Goal: Task Accomplishment & Management: Use online tool/utility

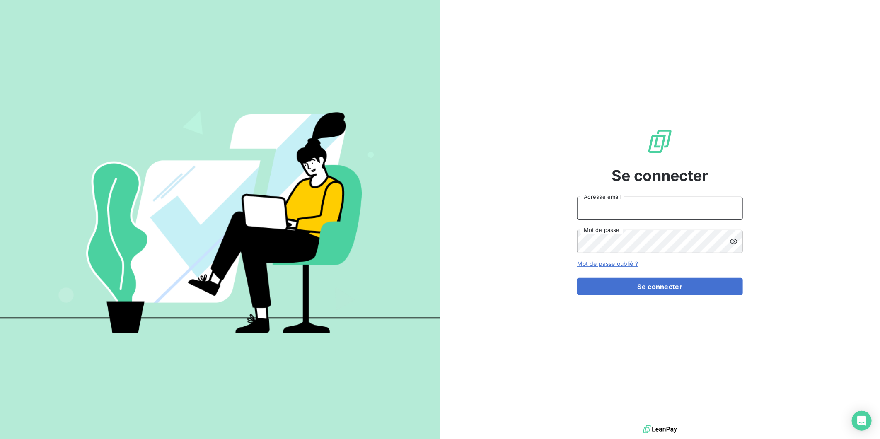
type input "[PERSON_NAME][EMAIL_ADDRESS][DOMAIN_NAME]"
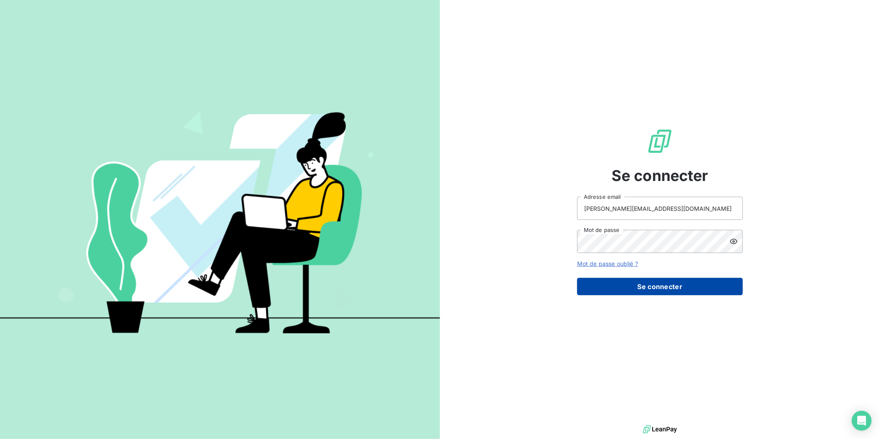
click at [645, 284] on button "Se connecter" at bounding box center [660, 286] width 166 height 17
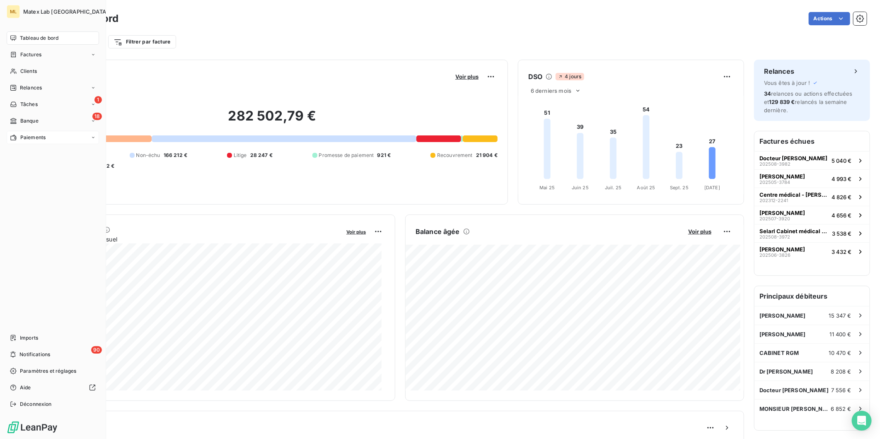
click at [24, 139] on span "Paiements" at bounding box center [32, 137] width 25 height 7
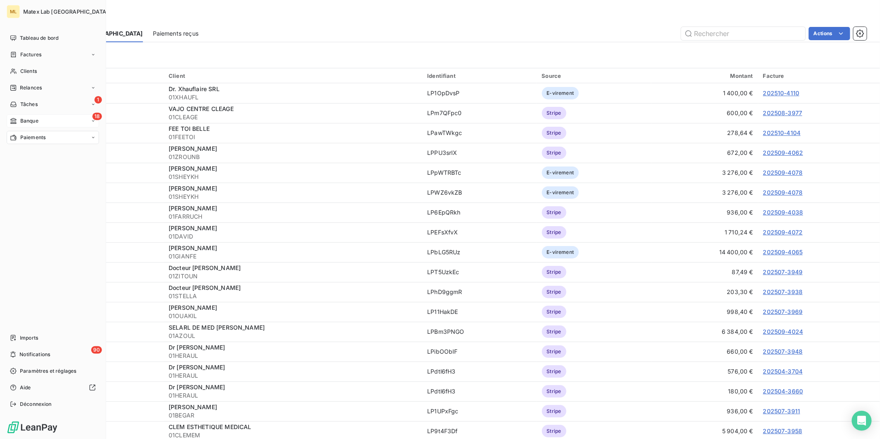
click at [27, 117] on span "Banque" at bounding box center [29, 120] width 18 height 7
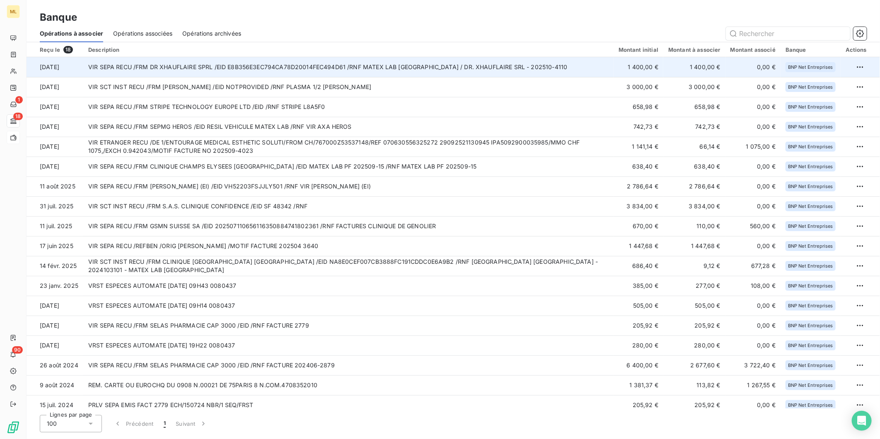
click at [487, 63] on td "VIR SEPA RECU /FRM DR XHAUFLAIRE SPRL /EID E8B356E3EC794CA78D20014FEC494D61 /RN…" at bounding box center [348, 67] width 530 height 20
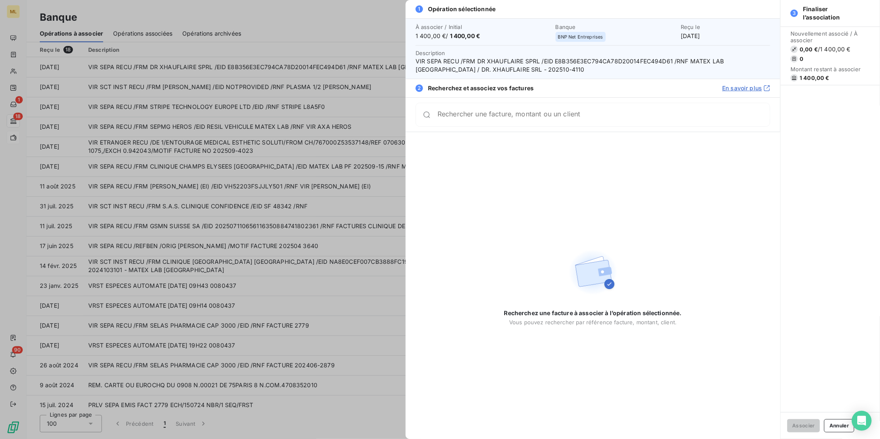
click at [516, 118] on input "Rechercher une facture, montant ou un client" at bounding box center [603, 115] width 332 height 8
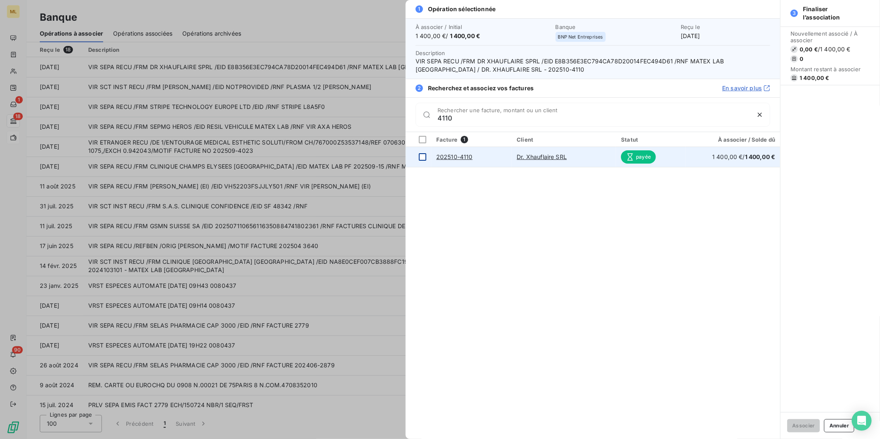
type input "4110"
click at [426, 155] on div at bounding box center [422, 156] width 7 height 7
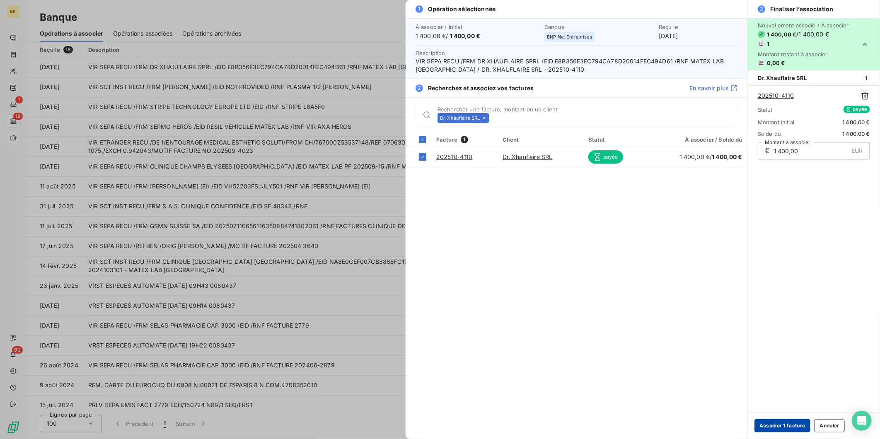
click at [788, 428] on button "Associer 1 facture" at bounding box center [782, 425] width 56 height 13
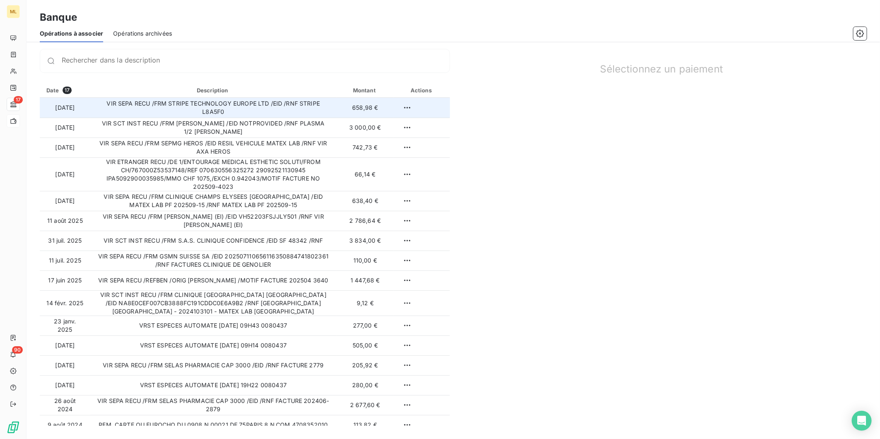
click at [264, 109] on td "VIR SEPA RECU /FRM STRIPE TECHNOLOGY EUROPE LTD /EID /RNF STRIPE L8A5F0" at bounding box center [213, 108] width 246 height 20
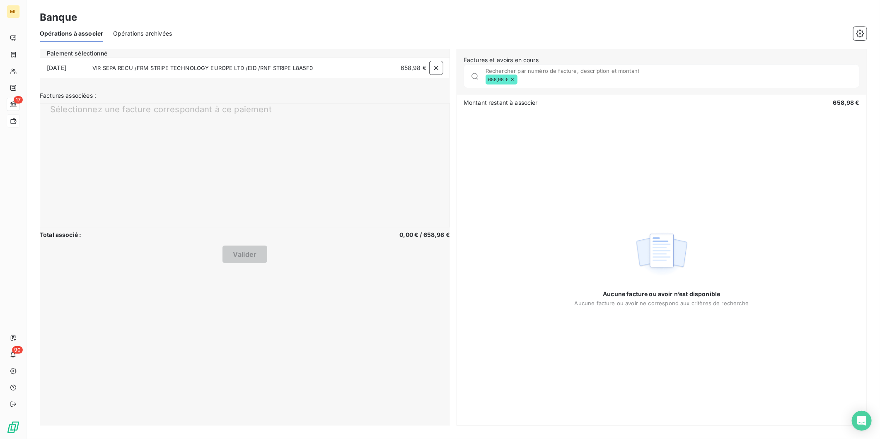
click at [513, 80] on icon at bounding box center [512, 79] width 5 height 5
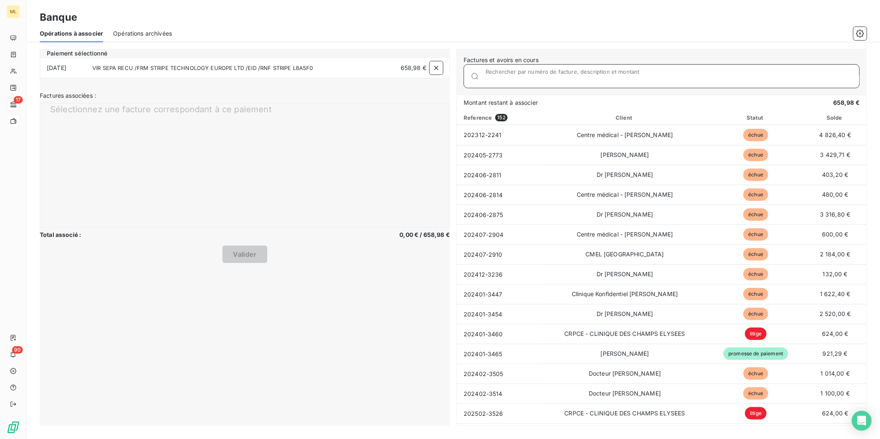
click at [513, 79] on input "Rechercher par numéro de facture, description et montant" at bounding box center [673, 79] width 374 height 8
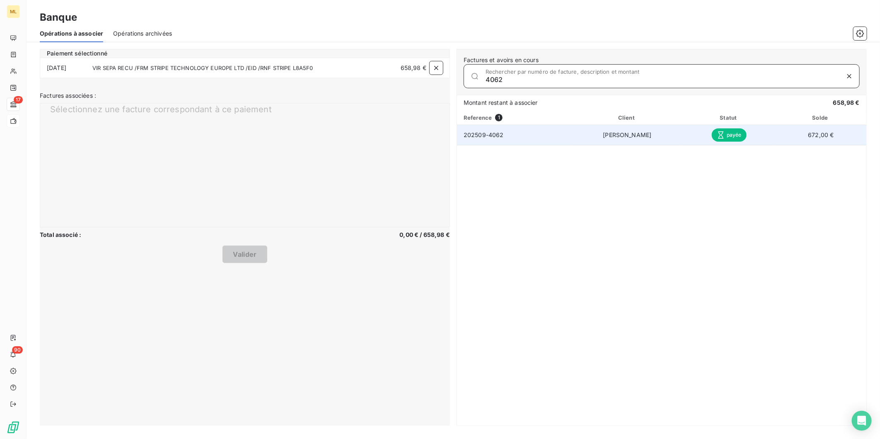
type input "4062"
click at [652, 133] on td "[PERSON_NAME]" at bounding box center [627, 135] width 111 height 20
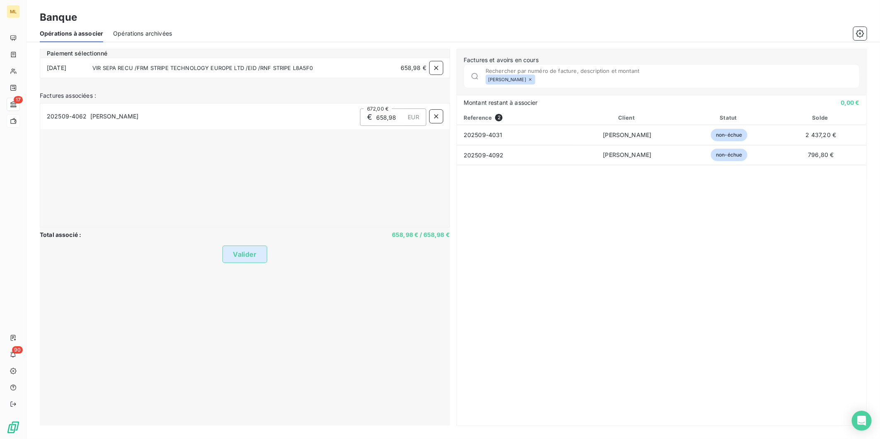
click at [251, 249] on button "Valider" at bounding box center [244, 254] width 44 height 17
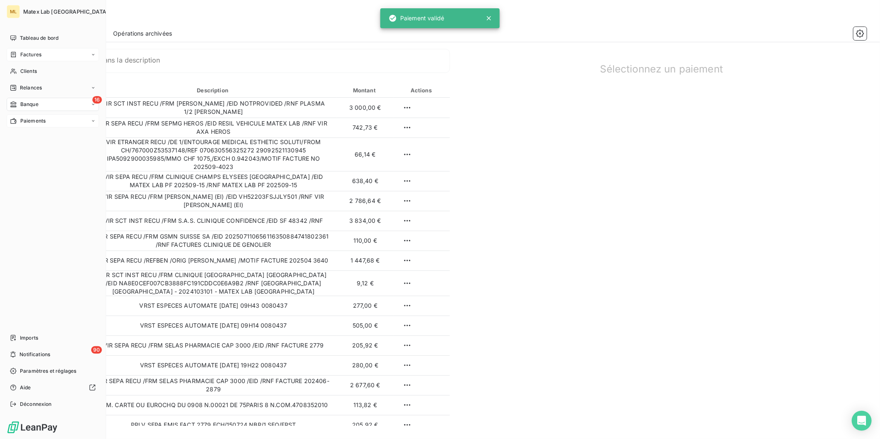
click at [28, 52] on span "Factures" at bounding box center [30, 54] width 21 height 7
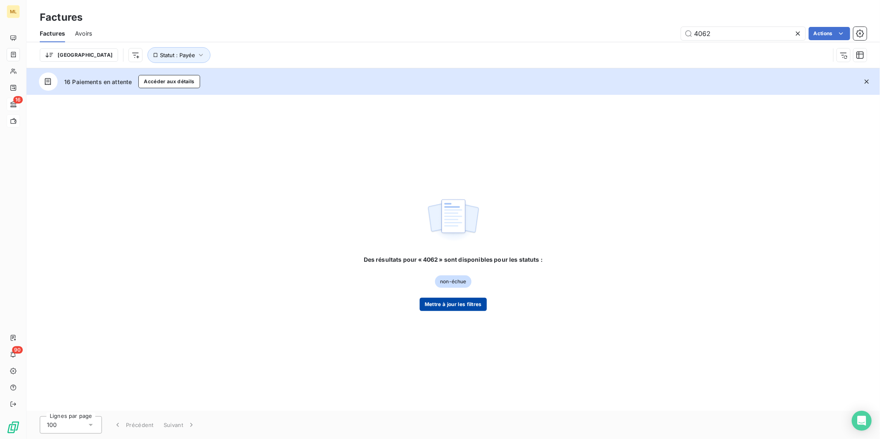
type input "4062"
click at [450, 302] on button "Mettre à jour les filtres" at bounding box center [453, 304] width 67 height 13
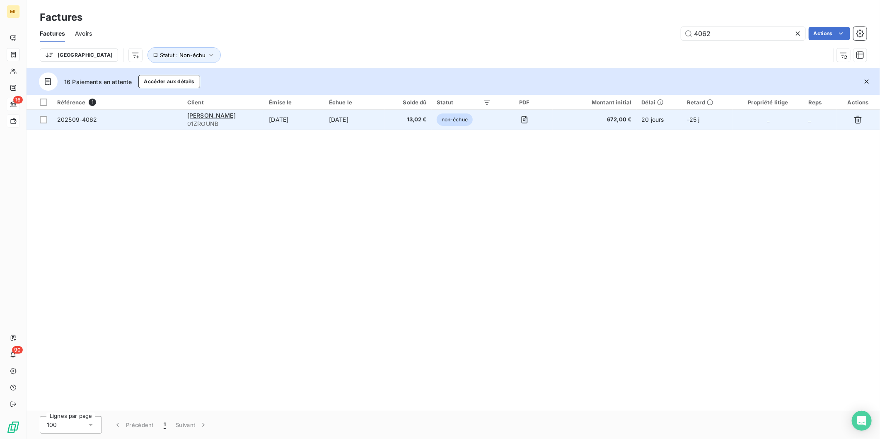
click at [418, 118] on span "13,02 €" at bounding box center [407, 120] width 37 height 8
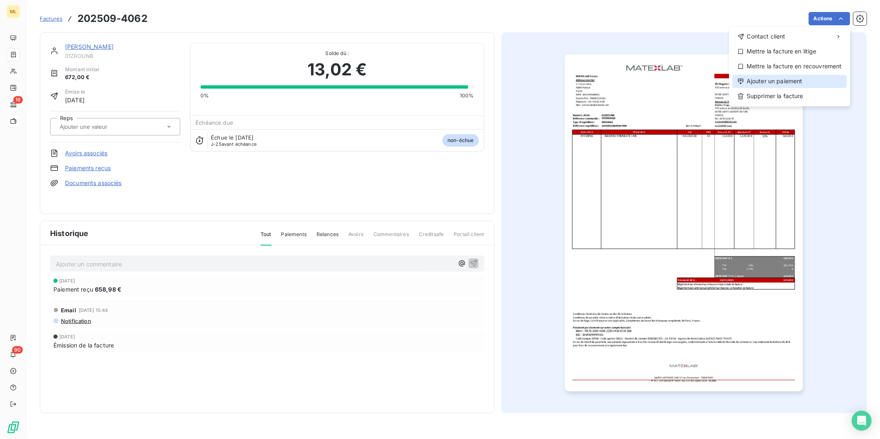
click at [785, 80] on div "Ajouter un paiement" at bounding box center [789, 81] width 114 height 13
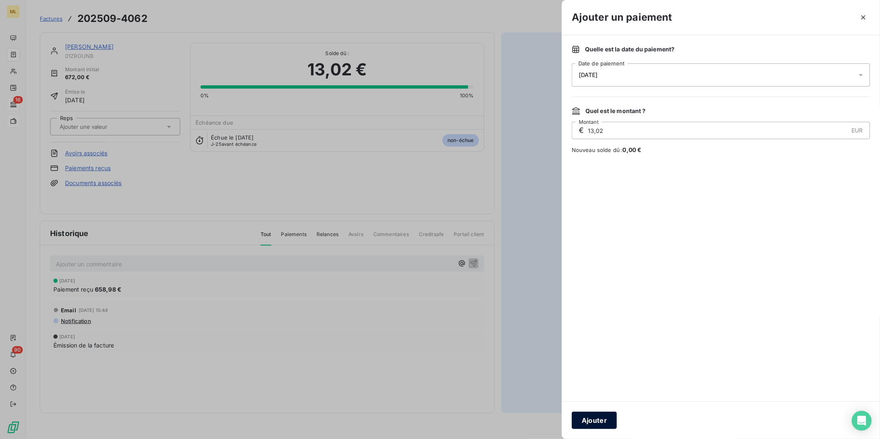
click at [602, 421] on button "Ajouter" at bounding box center [594, 420] width 45 height 17
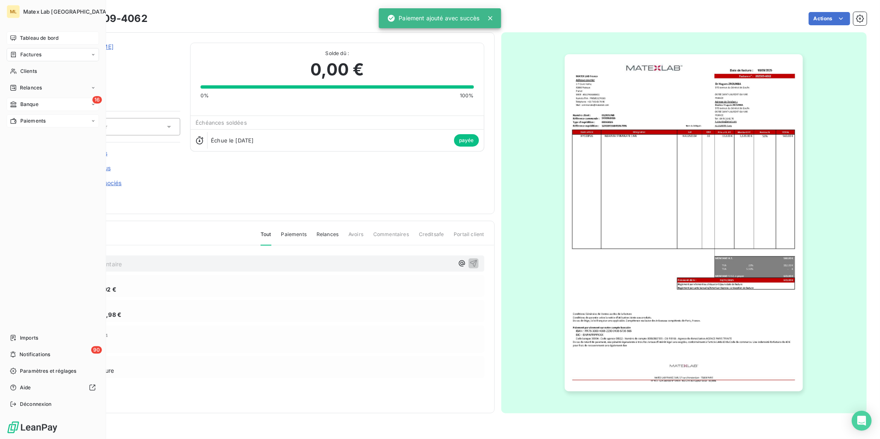
click at [35, 35] on span "Tableau de bord" at bounding box center [39, 37] width 39 height 7
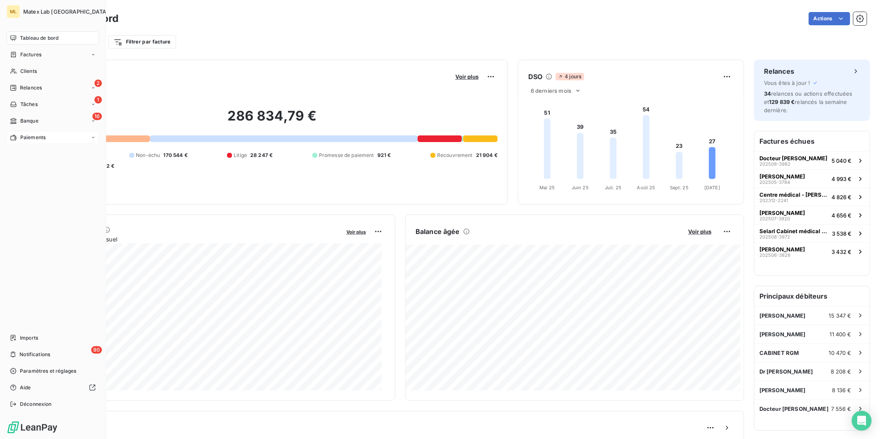
click at [31, 139] on span "Paiements" at bounding box center [32, 137] width 25 height 7
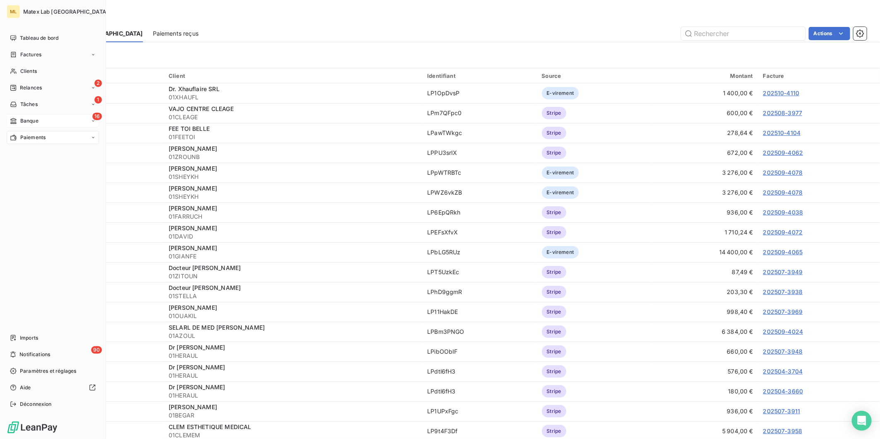
click at [55, 121] on div "16 Banque" at bounding box center [53, 120] width 92 height 13
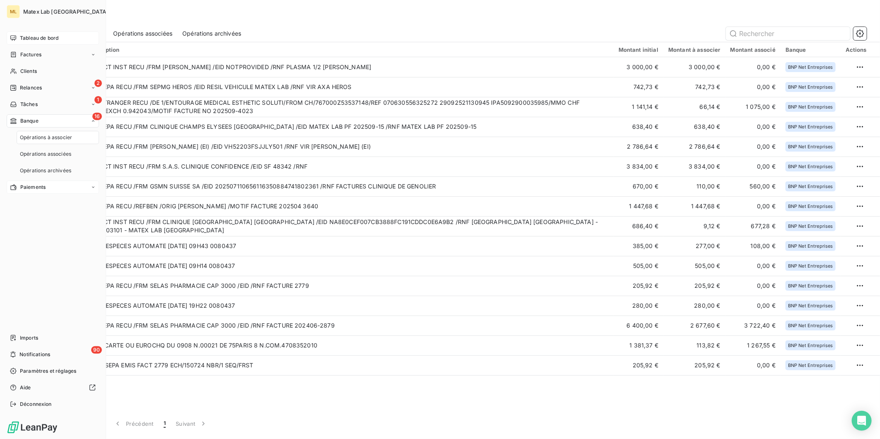
click at [41, 34] on span "Tableau de bord" at bounding box center [39, 37] width 39 height 7
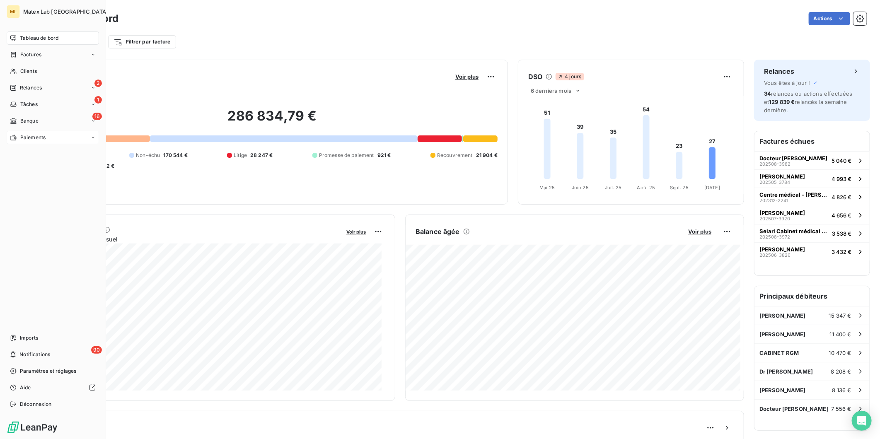
click at [18, 136] on div "Paiements" at bounding box center [28, 137] width 36 height 7
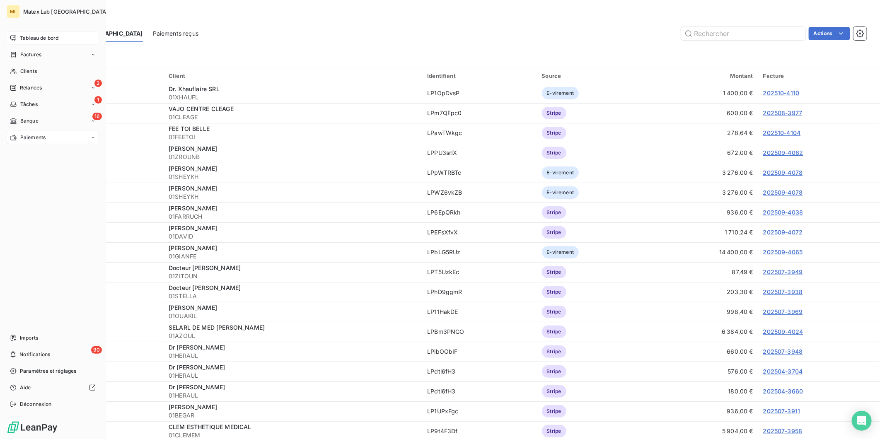
click at [34, 113] on nav "Tableau de bord Factures Clients 2 Relances 1 Tâches 16 Banque Paiements" at bounding box center [53, 87] width 92 height 113
click at [36, 119] on span "Banque" at bounding box center [29, 120] width 18 height 7
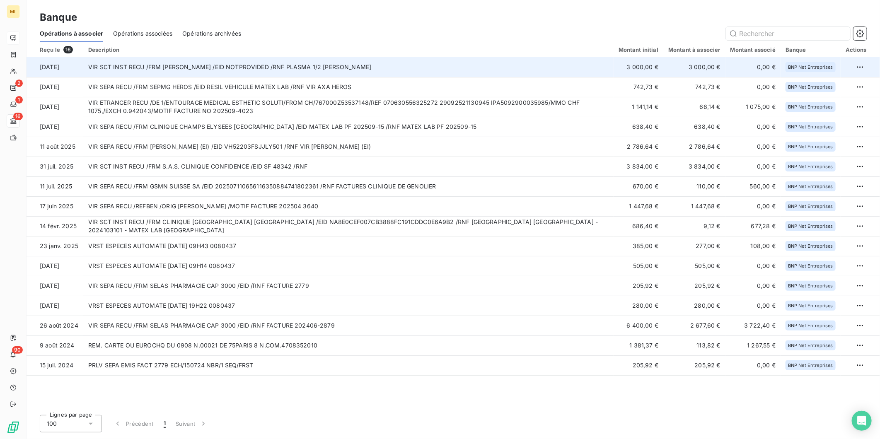
click at [387, 63] on td "VIR SCT INST RECU /FRM [PERSON_NAME] /EID NOTPROVIDED /RNF PLASMA 1/2 [PERSON_N…" at bounding box center [348, 67] width 530 height 20
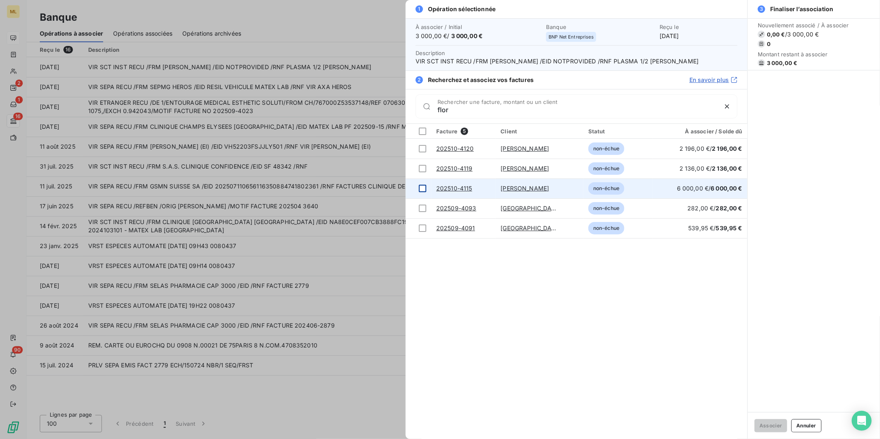
type input "flor"
click at [419, 192] on div at bounding box center [422, 188] width 7 height 7
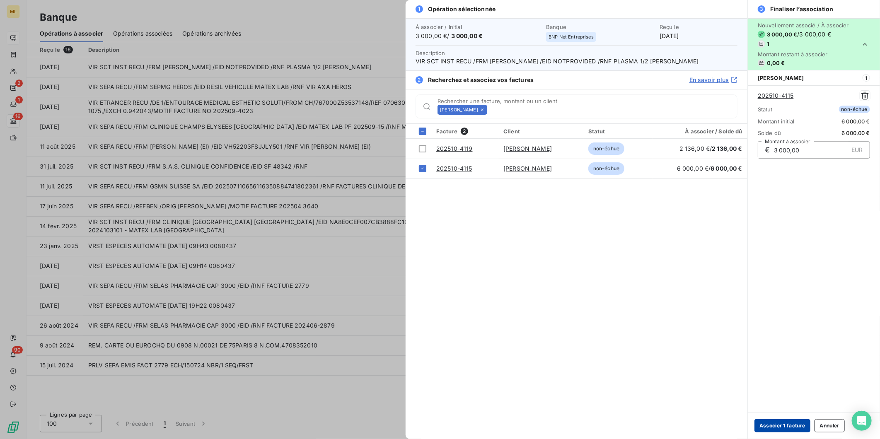
click at [790, 425] on button "Associer 1 facture" at bounding box center [782, 425] width 56 height 13
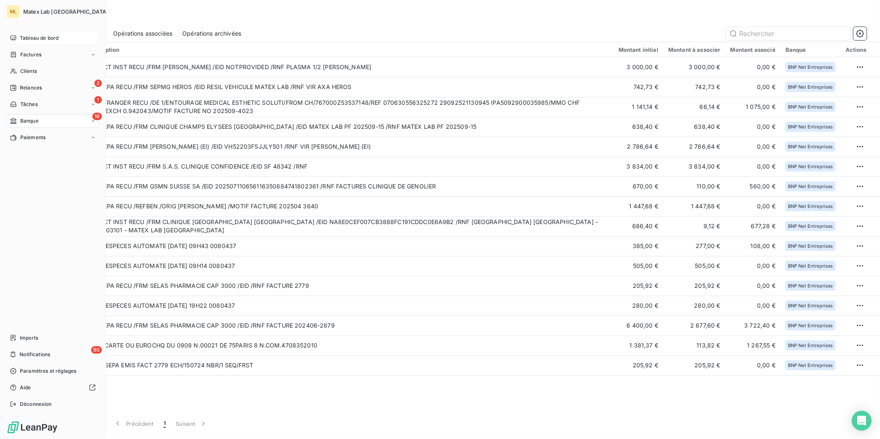
click at [22, 36] on span "Tableau de bord" at bounding box center [39, 37] width 39 height 7
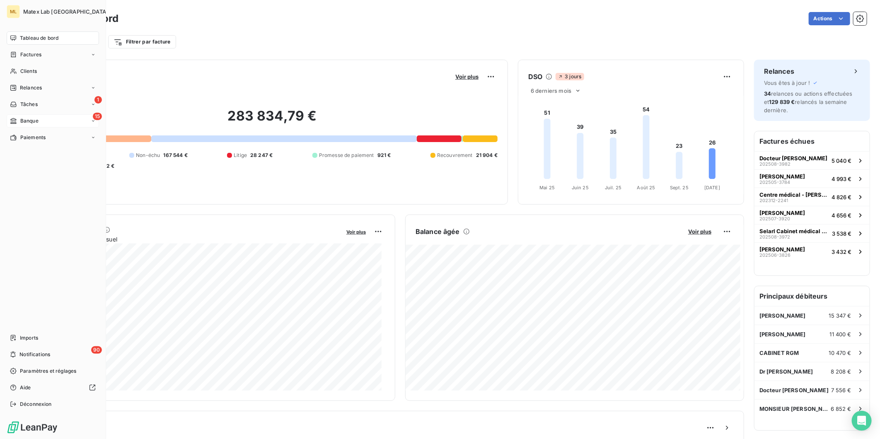
click at [33, 34] on span "Tableau de bord" at bounding box center [39, 37] width 39 height 7
click at [24, 133] on div "Paiements" at bounding box center [53, 137] width 92 height 13
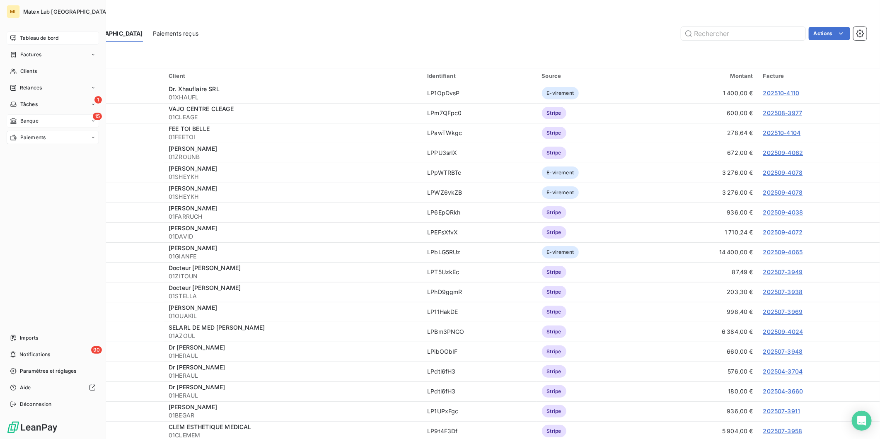
click at [41, 122] on div "15 Banque" at bounding box center [53, 120] width 92 height 13
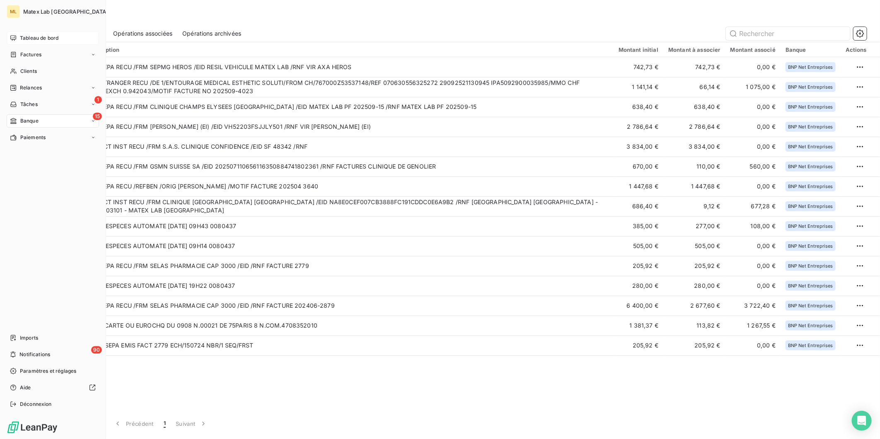
click at [36, 36] on span "Tableau de bord" at bounding box center [39, 37] width 39 height 7
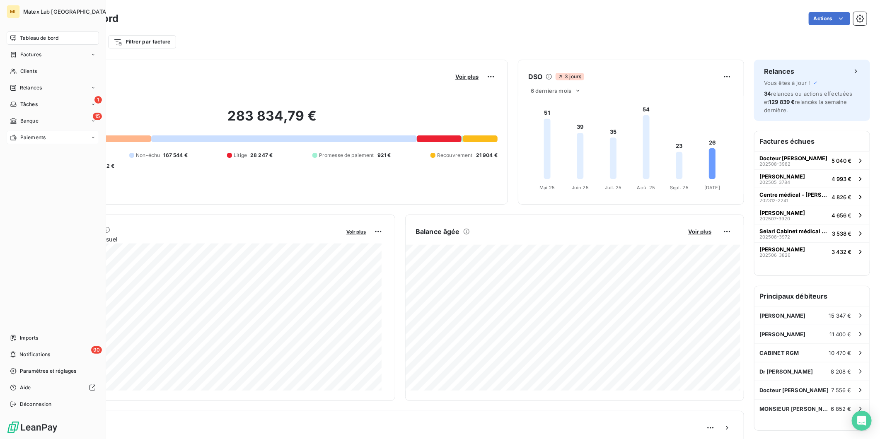
click at [26, 136] on span "Paiements" at bounding box center [32, 137] width 25 height 7
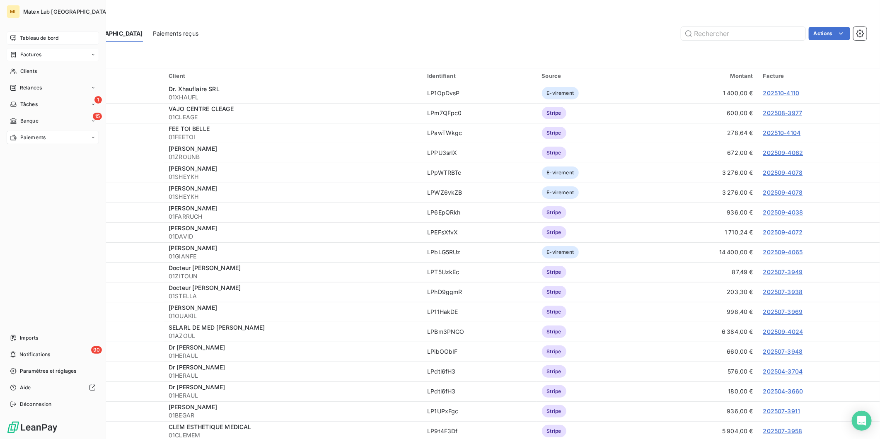
click at [35, 52] on span "Factures" at bounding box center [30, 54] width 21 height 7
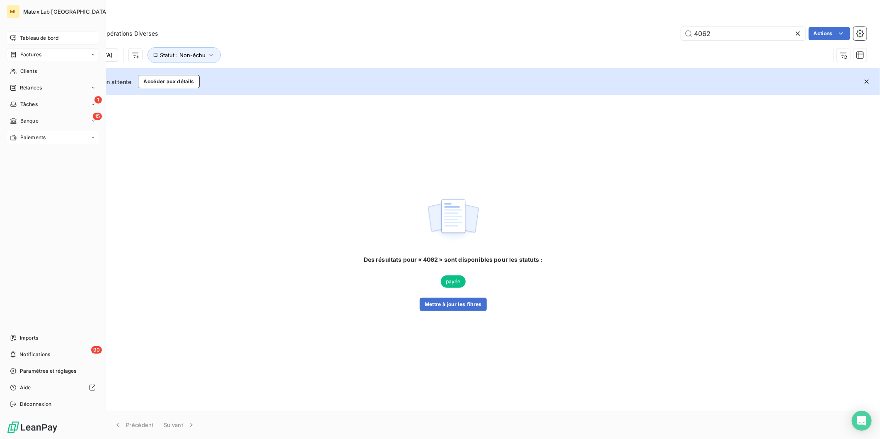
click at [34, 40] on span "Tableau de bord" at bounding box center [39, 37] width 39 height 7
